Goal: Task Accomplishment & Management: Manage account settings

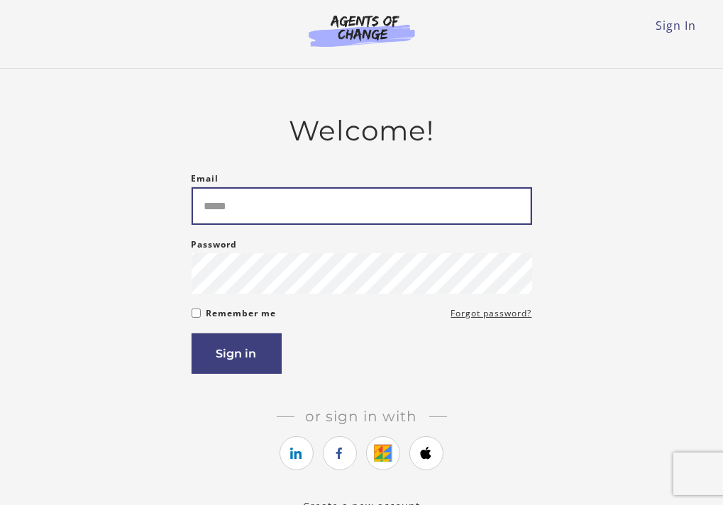
click at [299, 212] on input "Email" at bounding box center [362, 206] width 341 height 38
type input "**********"
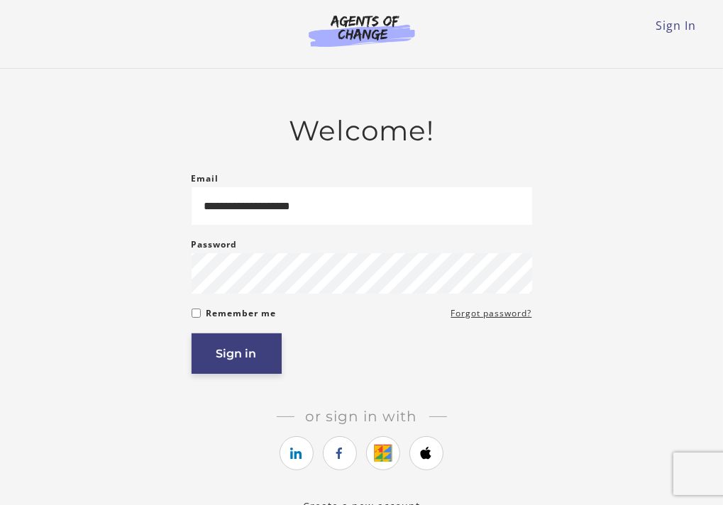
click at [233, 348] on button "Sign in" at bounding box center [237, 354] width 90 height 40
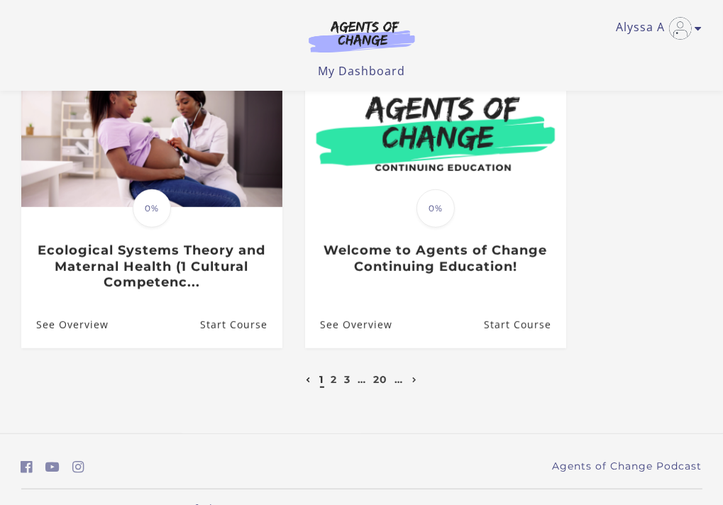
scroll to position [760, 0]
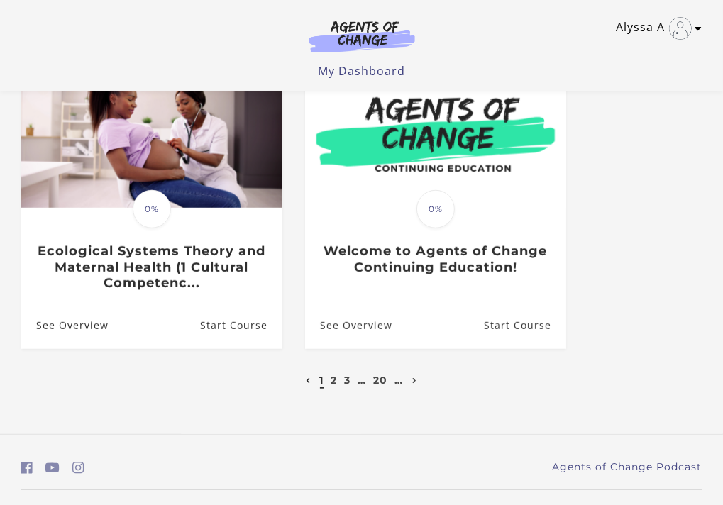
click at [698, 33] on icon "Toggle menu" at bounding box center [698, 28] width 7 height 11
click at [643, 50] on link "My Account" at bounding box center [643, 52] width 125 height 24
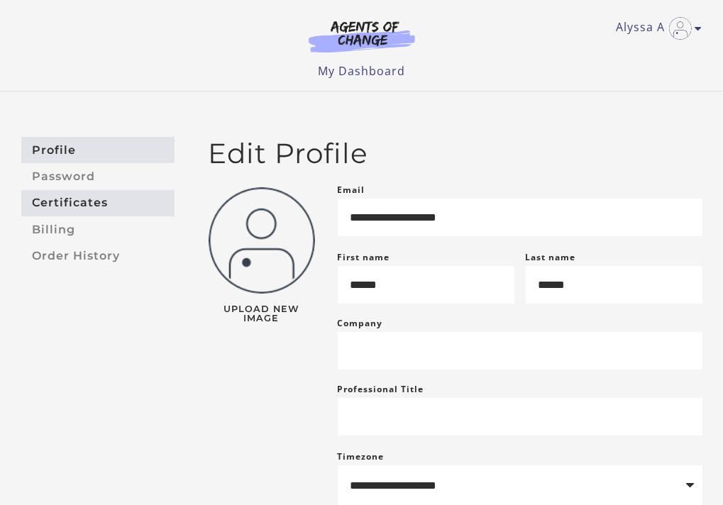
click at [70, 194] on link "Certificates" at bounding box center [97, 203] width 153 height 26
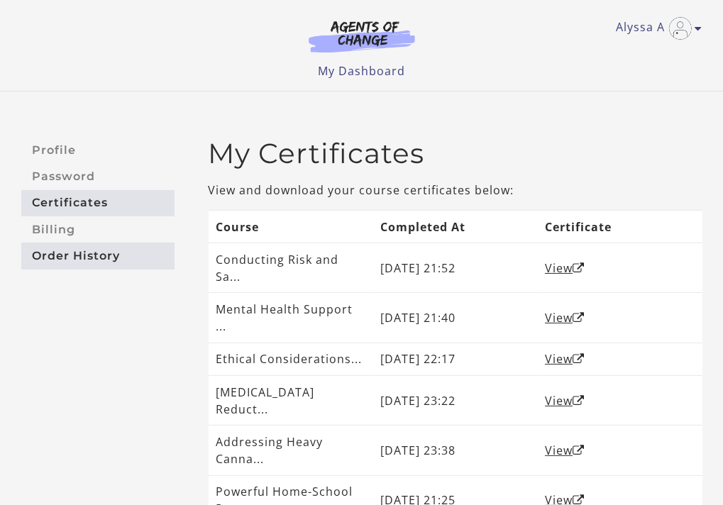
click at [78, 255] on link "Order History" at bounding box center [97, 256] width 153 height 26
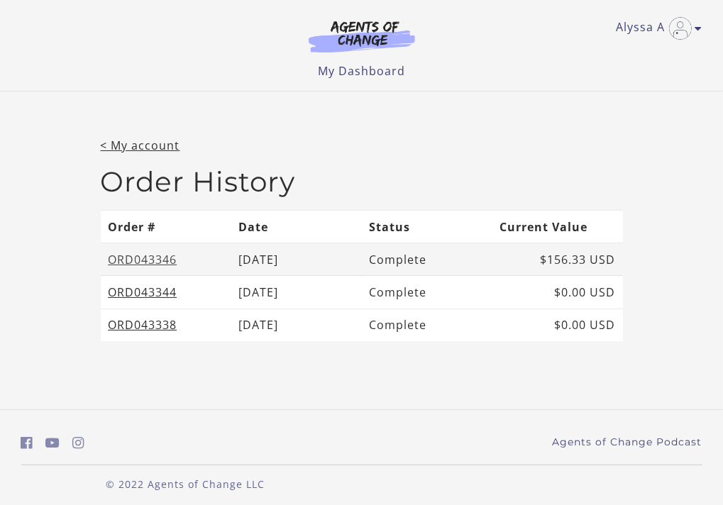
click at [139, 260] on link "ORD043346" at bounding box center [142, 260] width 69 height 16
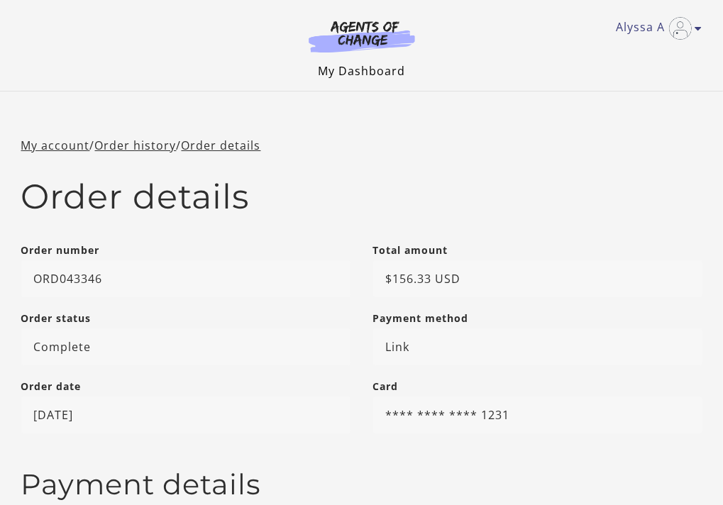
click at [358, 70] on link "My Dashboard" at bounding box center [361, 71] width 87 height 16
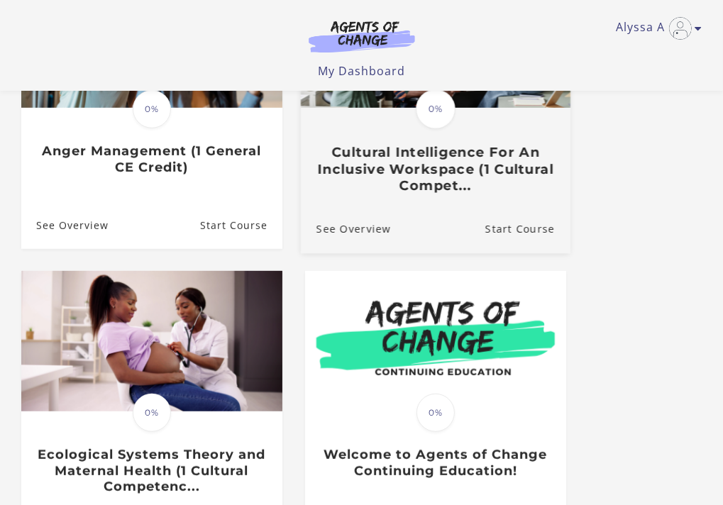
scroll to position [795, 0]
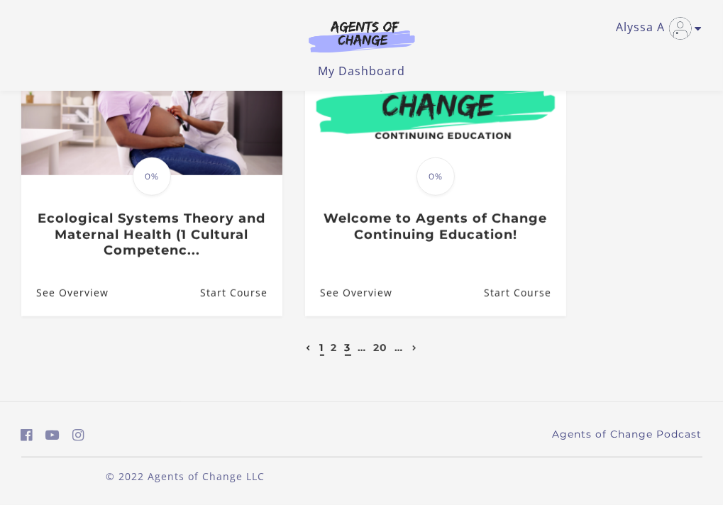
click at [345, 348] on link "3" at bounding box center [348, 347] width 6 height 13
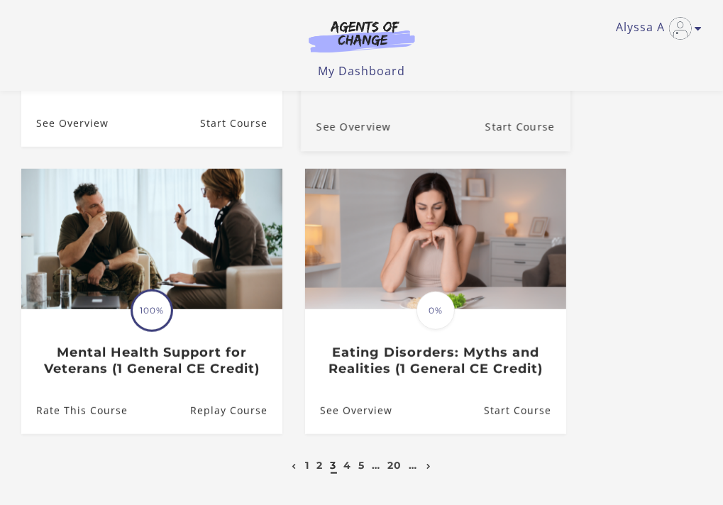
scroll to position [658, 0]
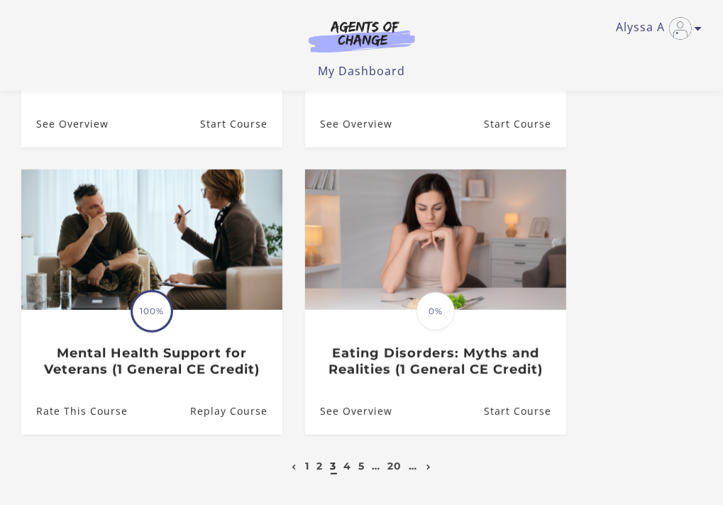
click at [360, 444] on li "Translation missing: en.liquid.partials.dashboard_course_card.progress_descript…" at bounding box center [436, 314] width 284 height 288
click at [363, 460] on link "5" at bounding box center [362, 466] width 6 height 13
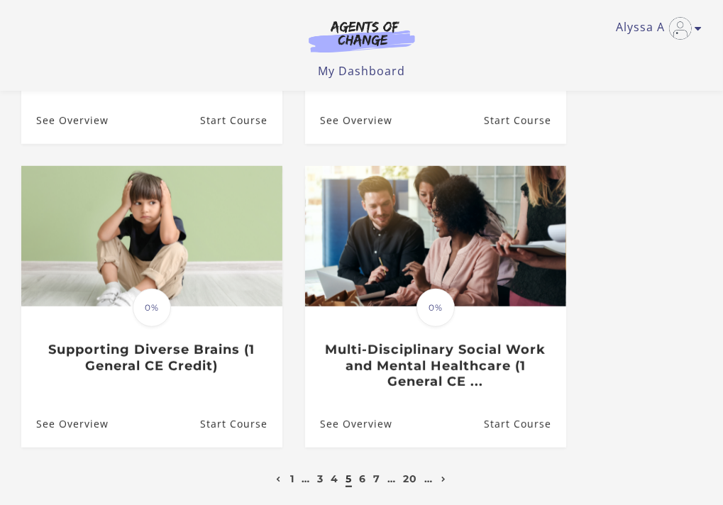
scroll to position [791, 0]
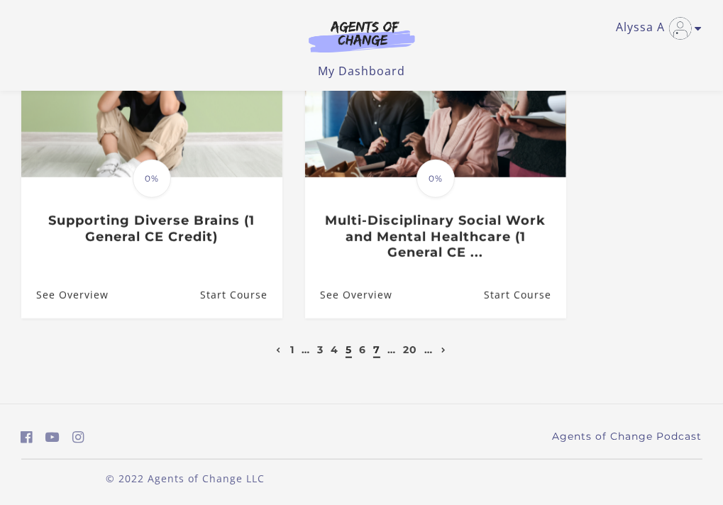
click at [375, 353] on link "7" at bounding box center [376, 349] width 7 height 13
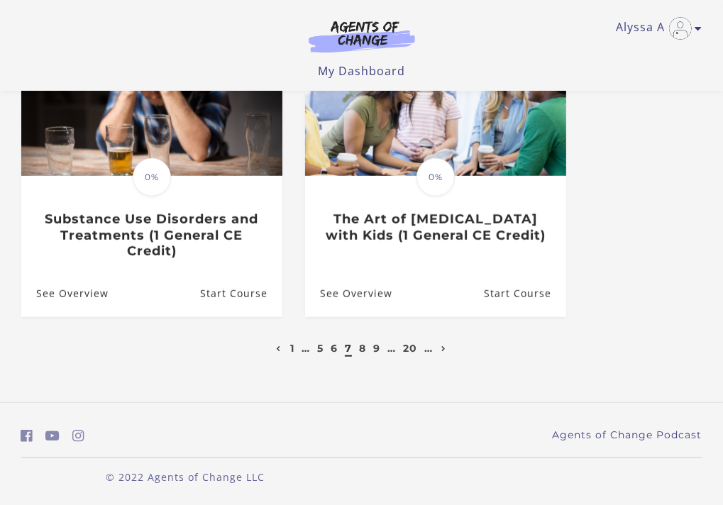
scroll to position [795, 0]
click at [375, 348] on link "9" at bounding box center [376, 347] width 7 height 13
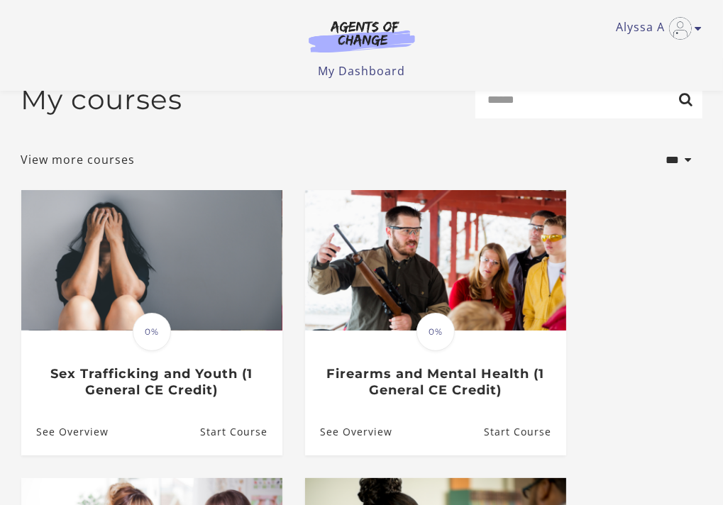
scroll to position [28, 0]
